Goal: Find specific page/section: Find specific page/section

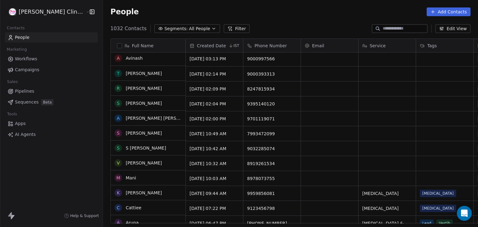
scroll to position [1, 0]
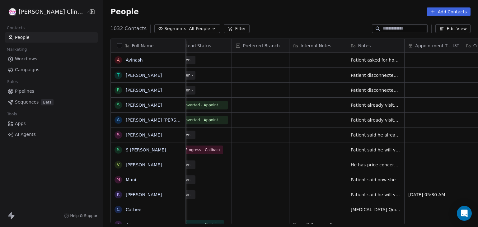
scroll to position [0, 300]
